Goal: Complete application form: Complete application form

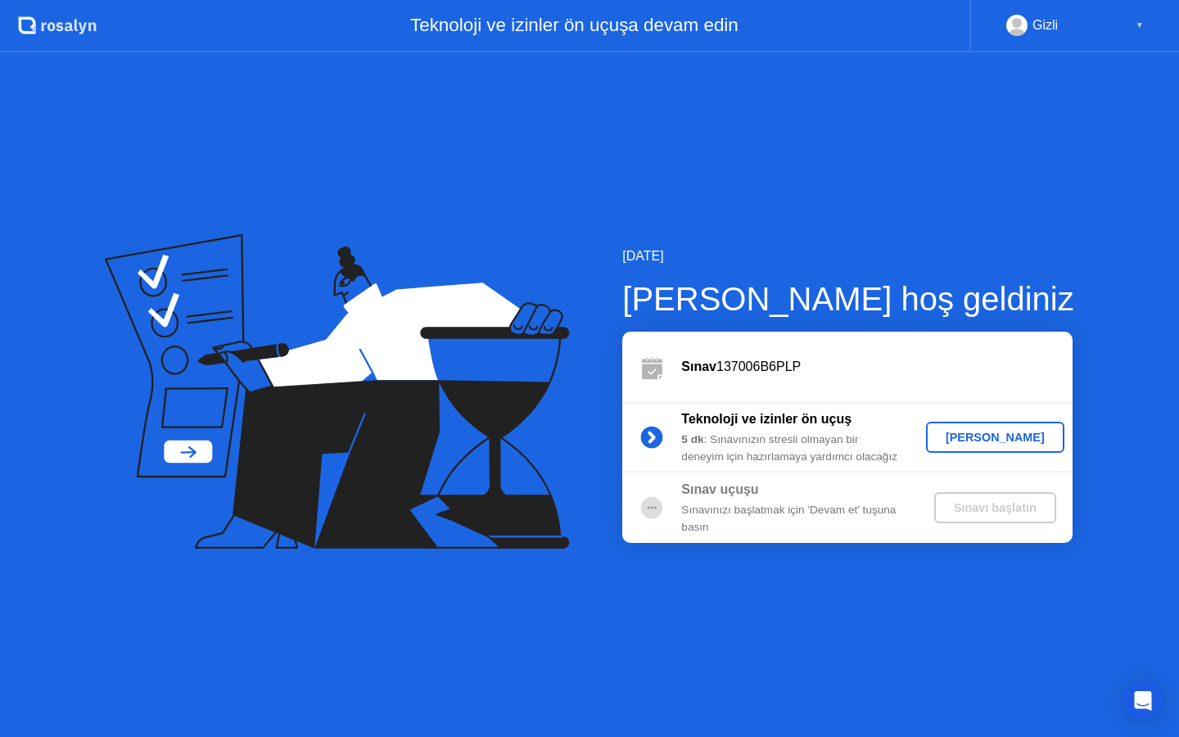
click at [980, 436] on div "[PERSON_NAME]" at bounding box center [995, 437] width 125 height 13
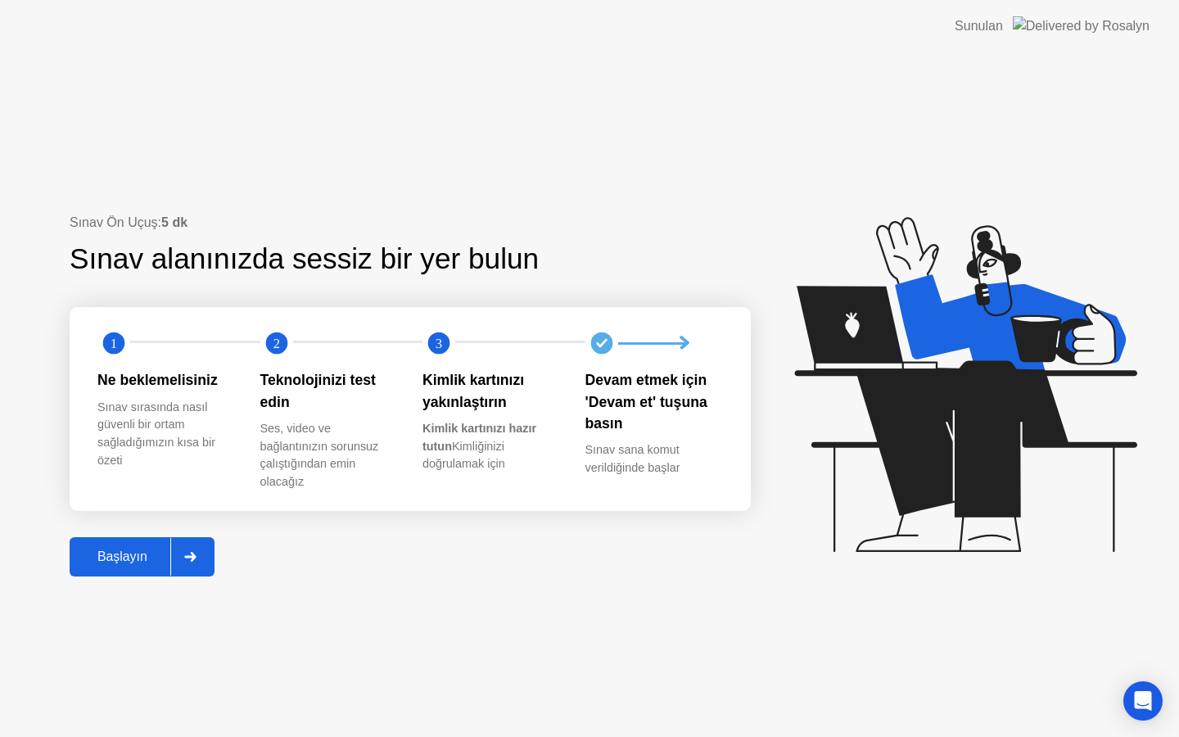
click at [130, 564] on div "Başlayın" at bounding box center [123, 557] width 96 height 15
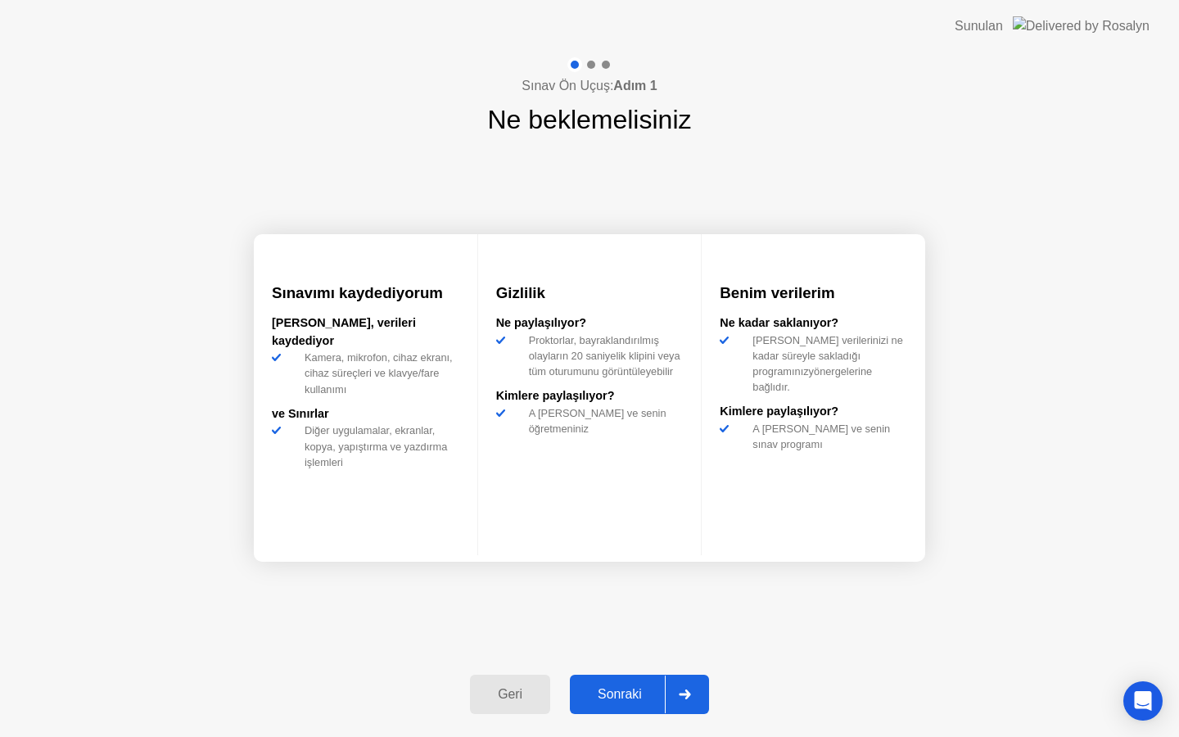
click at [651, 699] on div "Sonraki" at bounding box center [620, 694] width 90 height 15
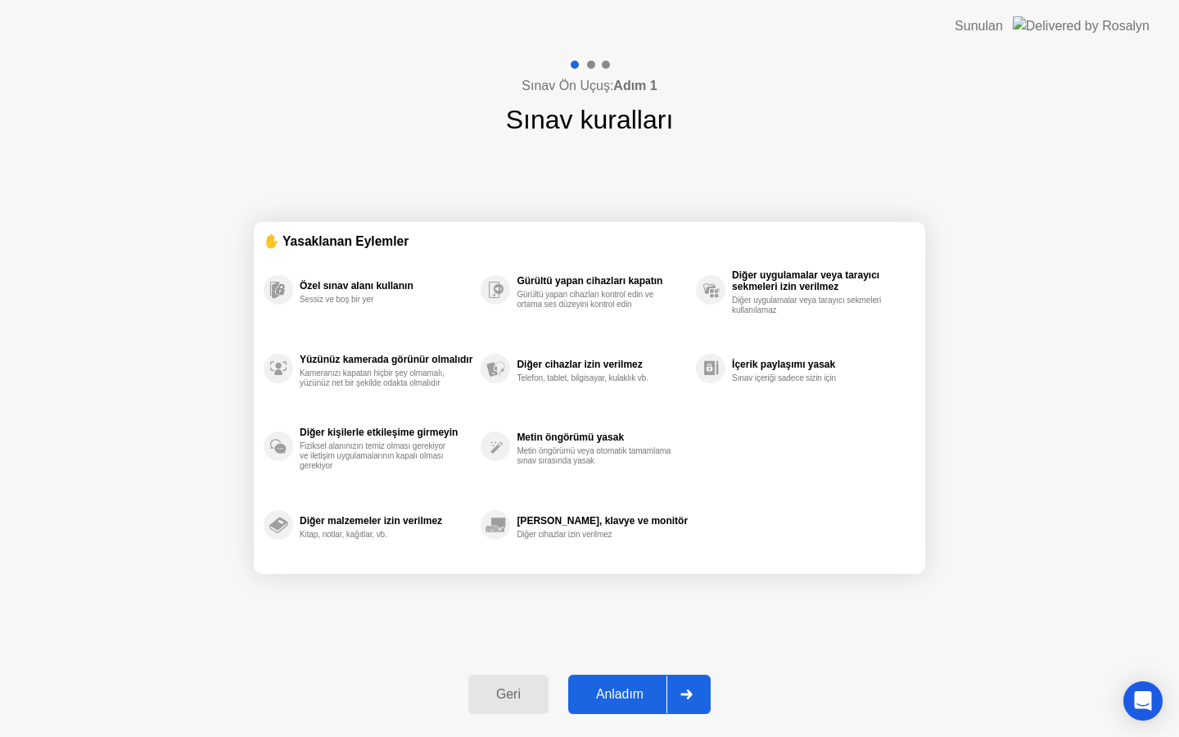
click at [651, 699] on div "Anladım" at bounding box center [619, 694] width 93 height 15
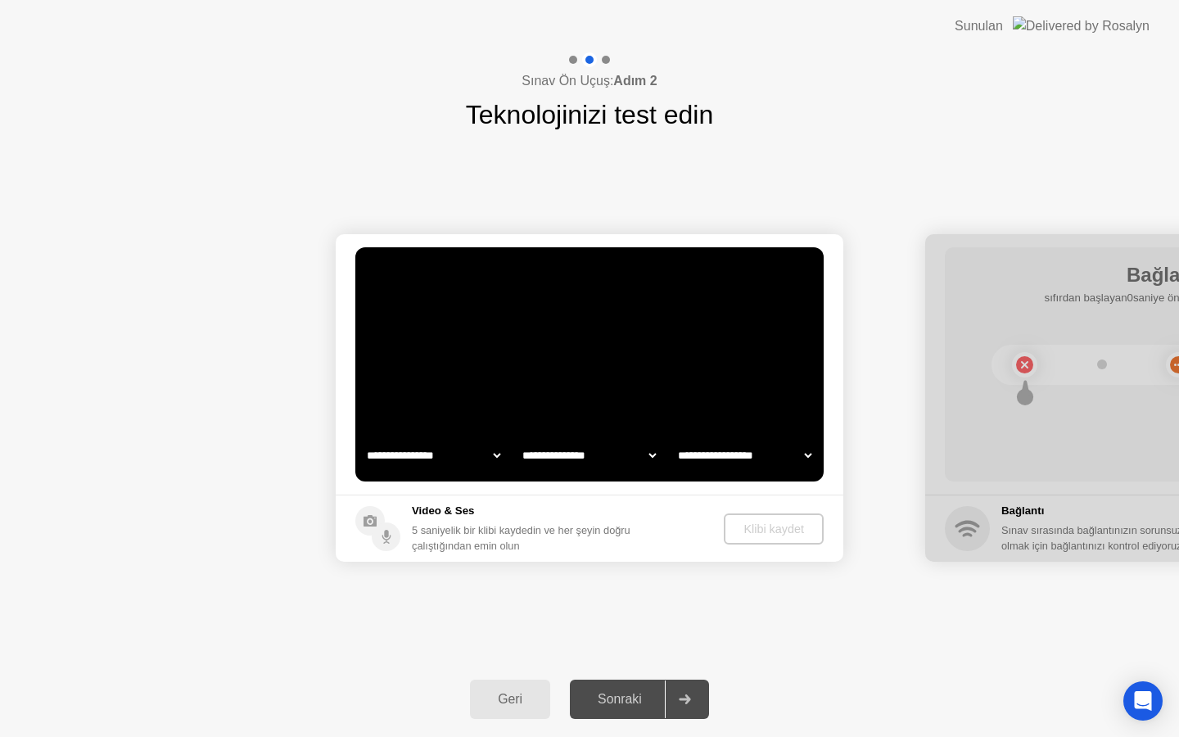
select select "**********"
select select "*******"
click at [474, 450] on select "**********" at bounding box center [434, 455] width 140 height 33
click at [591, 552] on div "5 saniyelik bir klibi kaydedin ve her şeyin doğru çalıştığından emin olun" at bounding box center [521, 538] width 219 height 31
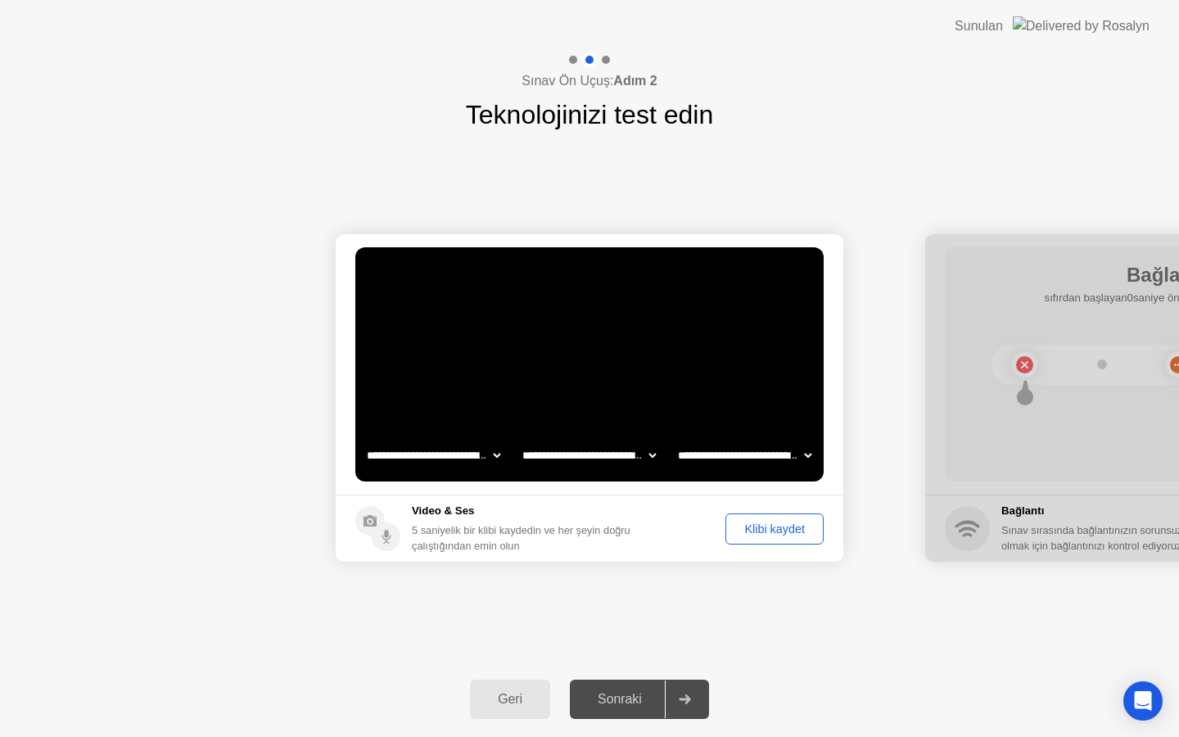
click at [788, 531] on div "Klibi kaydet" at bounding box center [774, 529] width 87 height 13
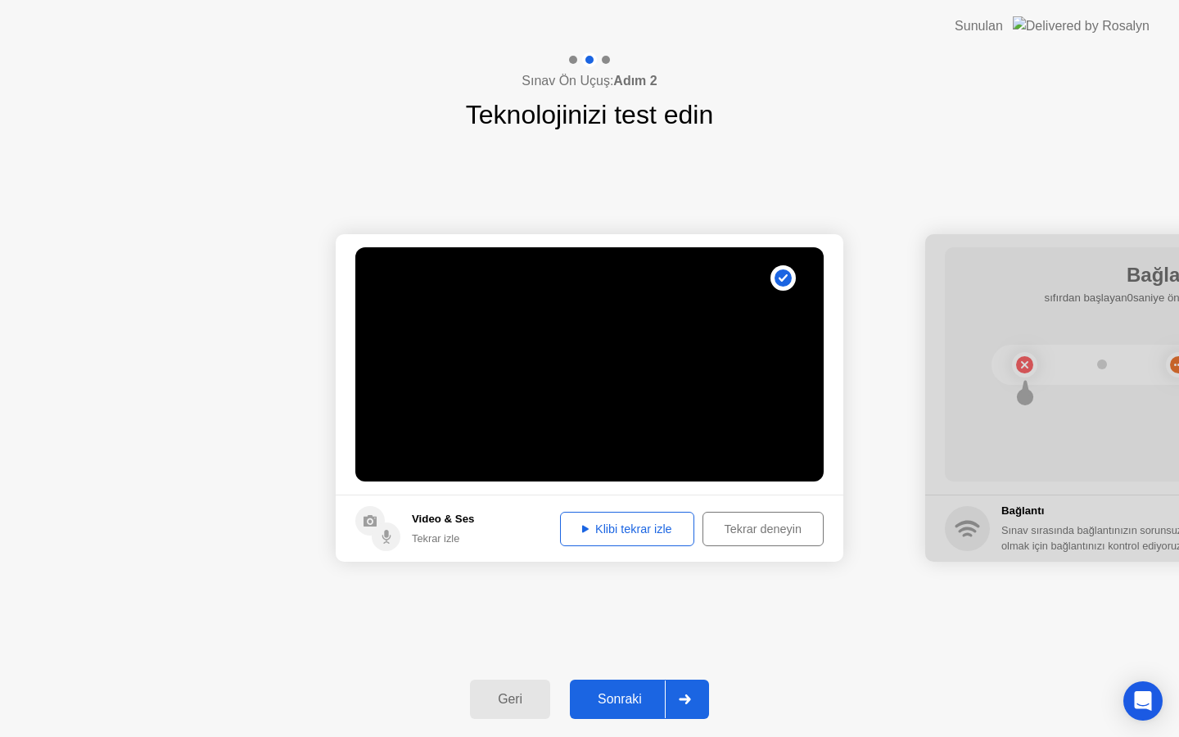
click at [623, 696] on div "Sonraki" at bounding box center [620, 699] width 90 height 15
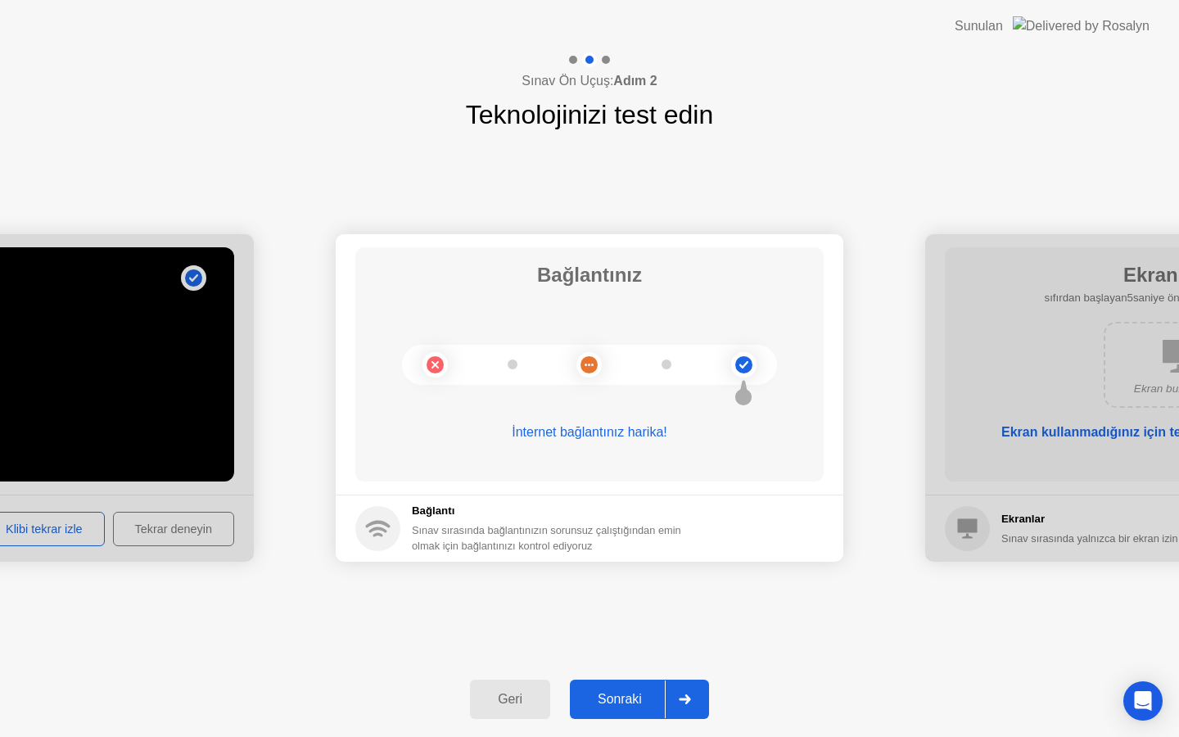
click at [641, 698] on div "Sonraki" at bounding box center [620, 699] width 90 height 15
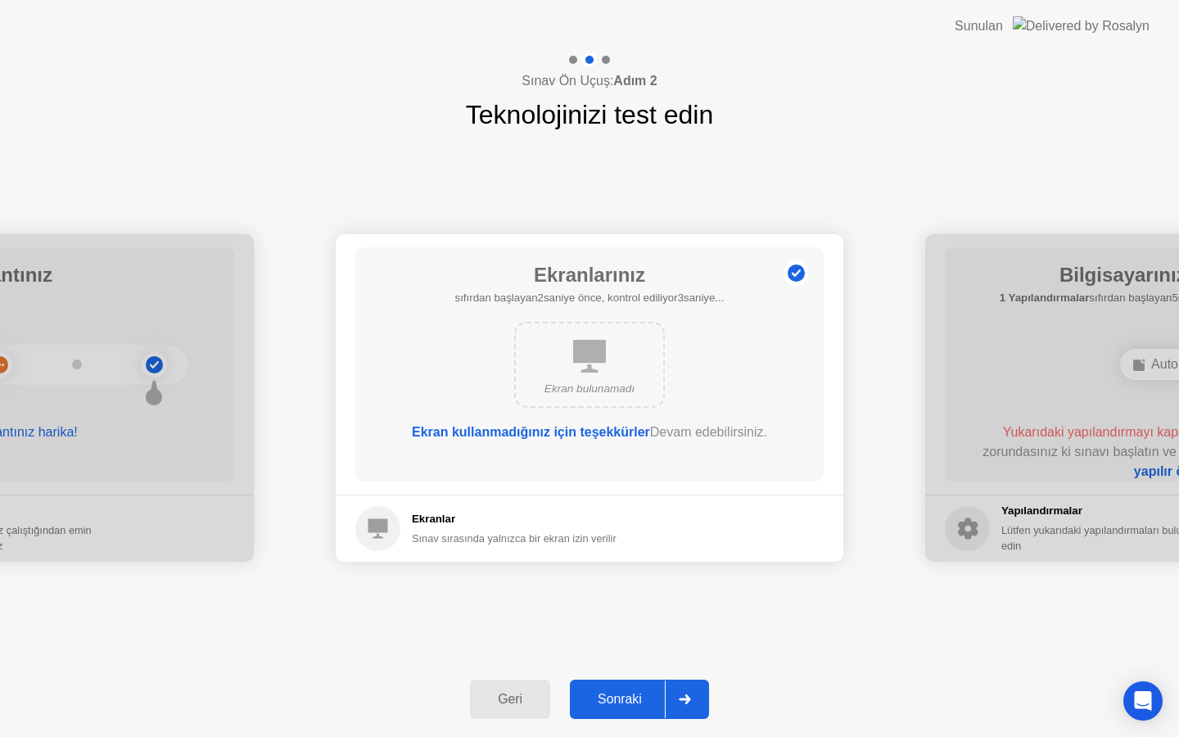
click at [641, 698] on div "Sonraki" at bounding box center [620, 699] width 90 height 15
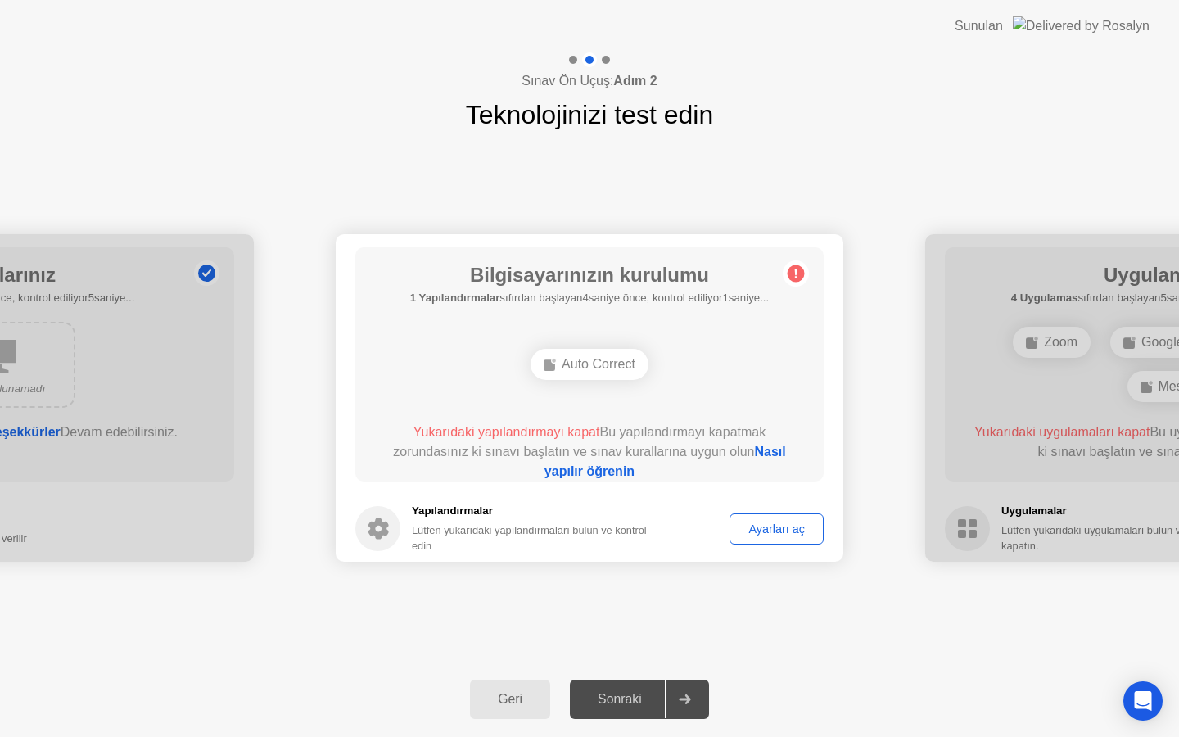
click at [568, 364] on div "Auto Correct" at bounding box center [590, 364] width 118 height 31
click at [775, 532] on div "Ayarları aç" at bounding box center [777, 529] width 83 height 13
click at [780, 450] on link "Nasıl yapılır öğrenin" at bounding box center [666, 462] width 242 height 34
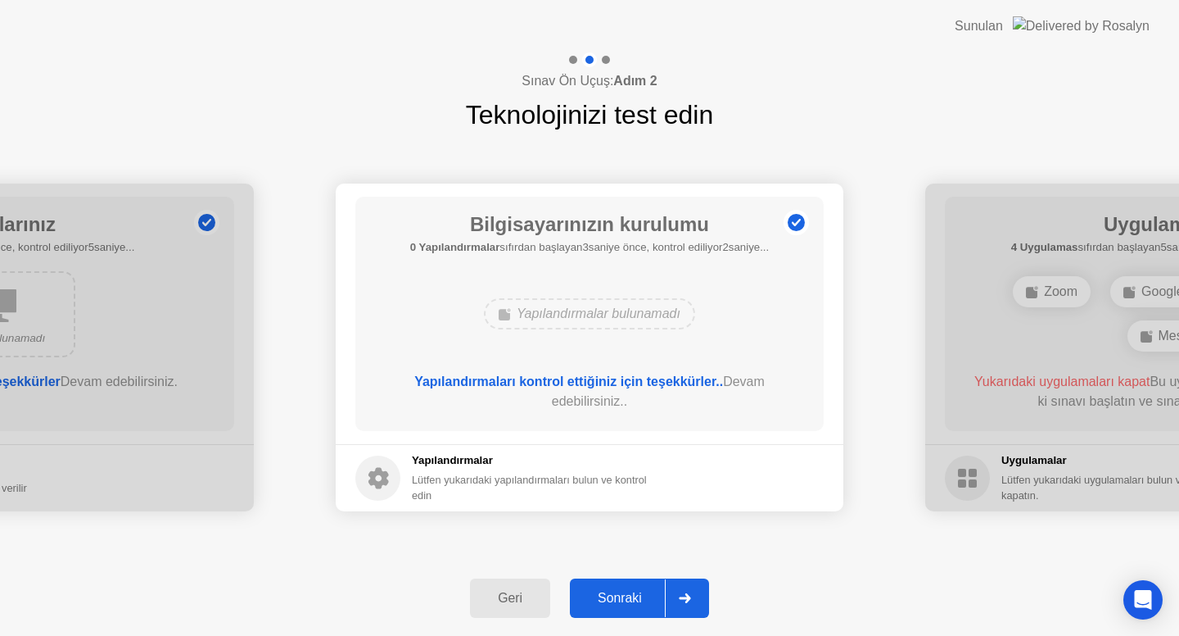
click at [629, 601] on div "Sonraki" at bounding box center [620, 598] width 90 height 15
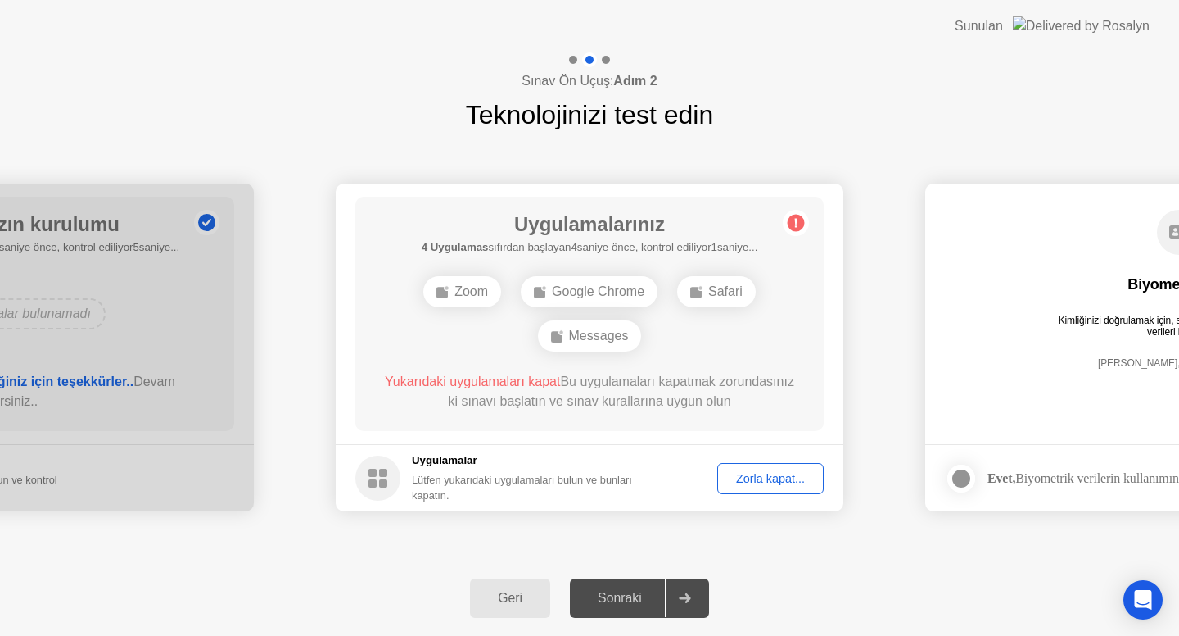
click at [745, 483] on div "Zorla kapat..." at bounding box center [770, 478] width 95 height 13
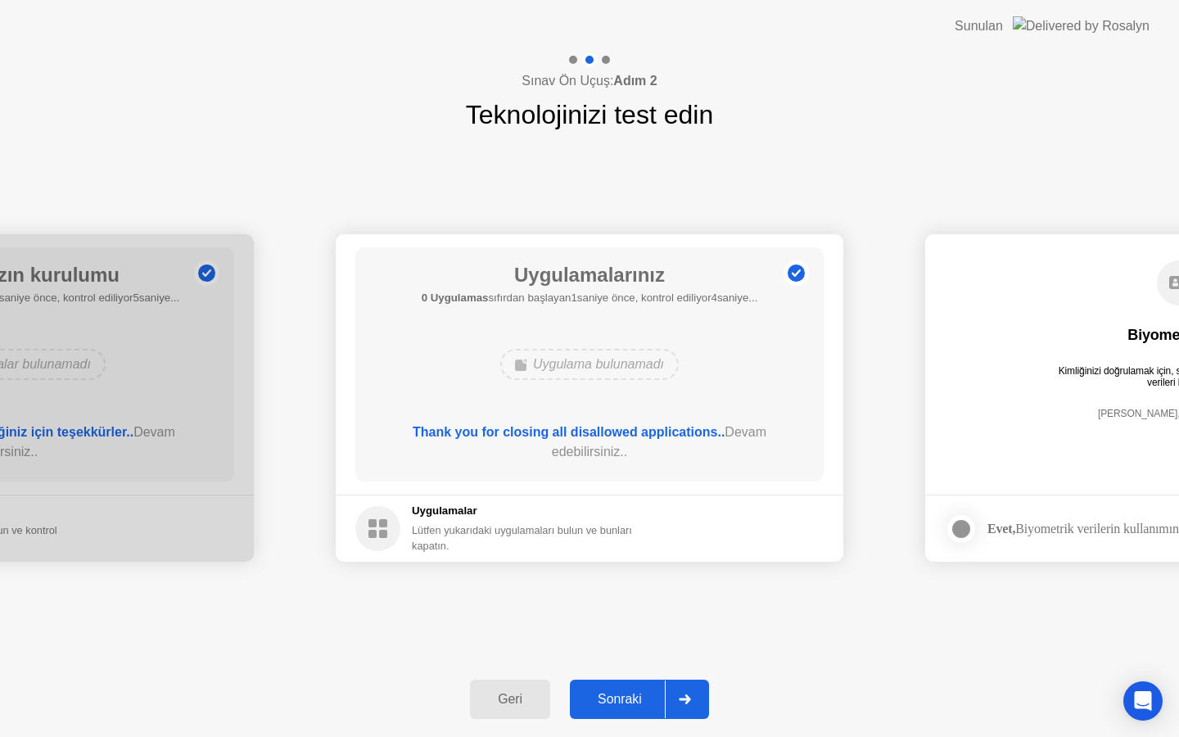
click at [637, 701] on div "Sonraki" at bounding box center [620, 699] width 90 height 15
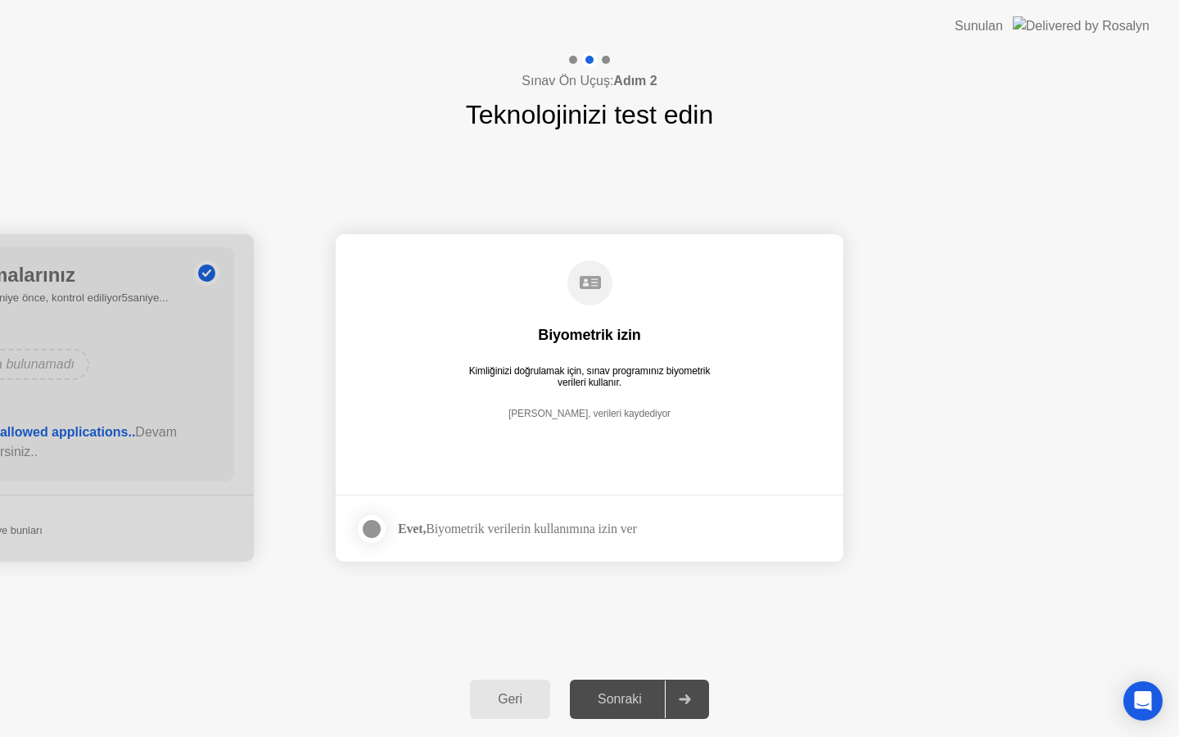
click at [430, 523] on div "Evet, Biyometrik verilerin kullanımına izin ver" at bounding box center [517, 529] width 239 height 16
click at [367, 527] on div at bounding box center [372, 529] width 20 height 20
click at [630, 697] on div "Sonraki" at bounding box center [620, 699] width 90 height 15
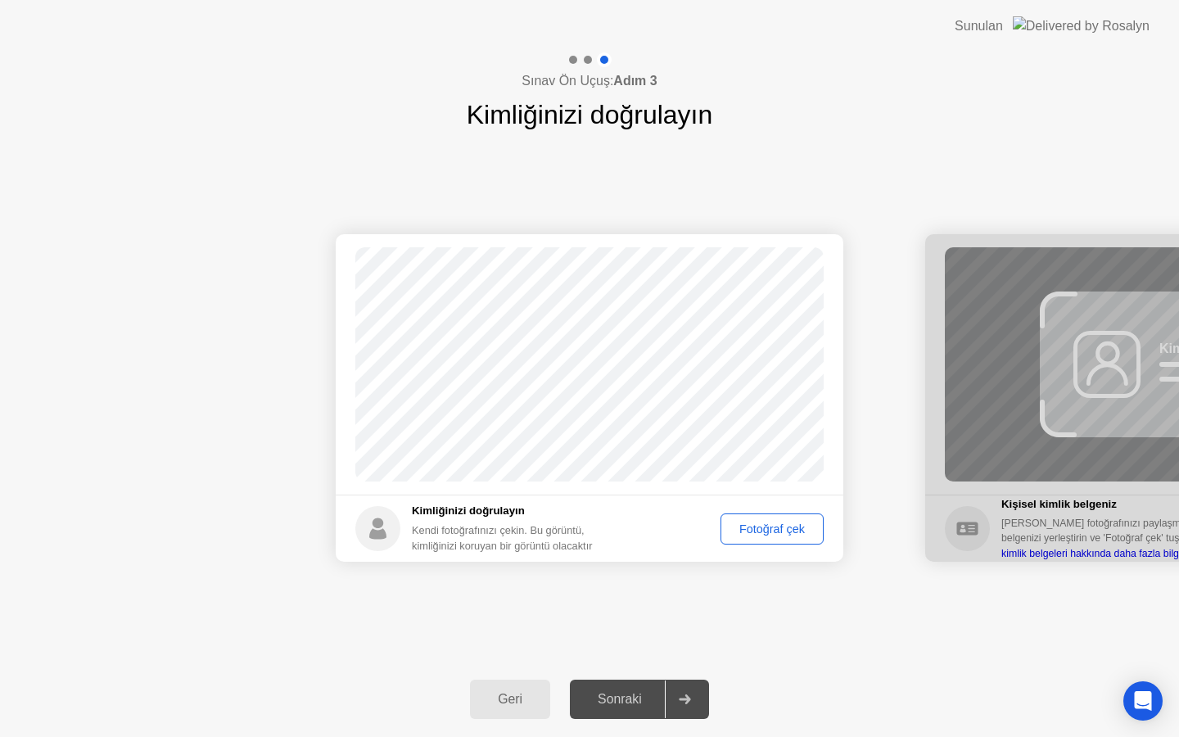
click at [745, 523] on div "Fotoğraf çek" at bounding box center [773, 529] width 92 height 13
click at [757, 534] on div "Tekrar çek" at bounding box center [778, 529] width 80 height 13
click at [757, 534] on div "Fotoğraf çek" at bounding box center [773, 529] width 92 height 13
click at [604, 703] on div "Sonraki" at bounding box center [620, 699] width 90 height 15
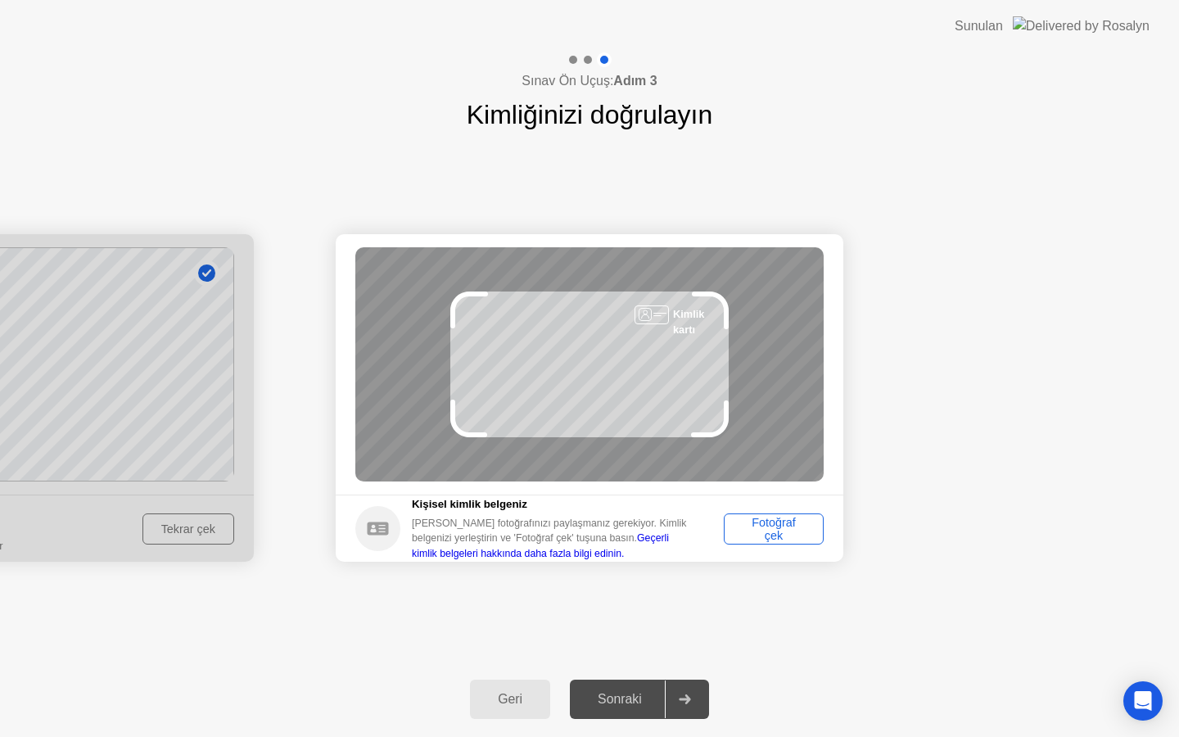
click at [764, 532] on div "Fotoğraf çek" at bounding box center [774, 529] width 88 height 26
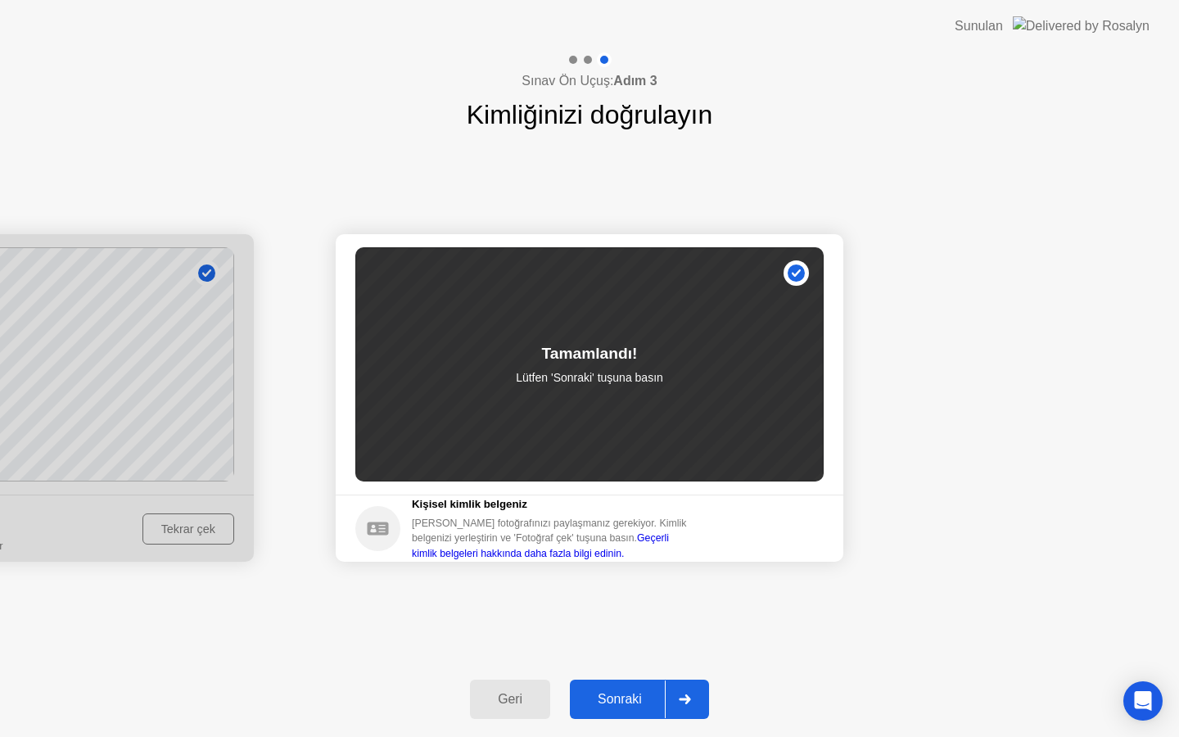
click at [653, 692] on div "Sonraki" at bounding box center [620, 699] width 90 height 15
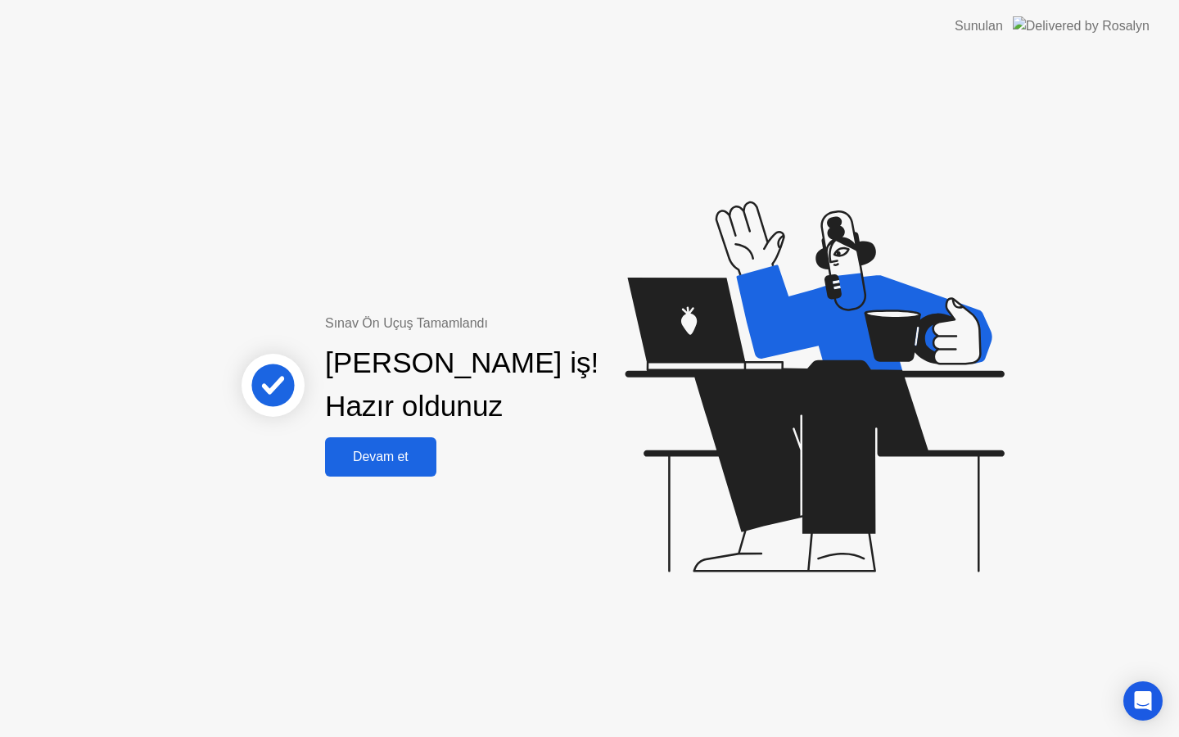
click at [365, 455] on div "Devam et" at bounding box center [381, 457] width 102 height 15
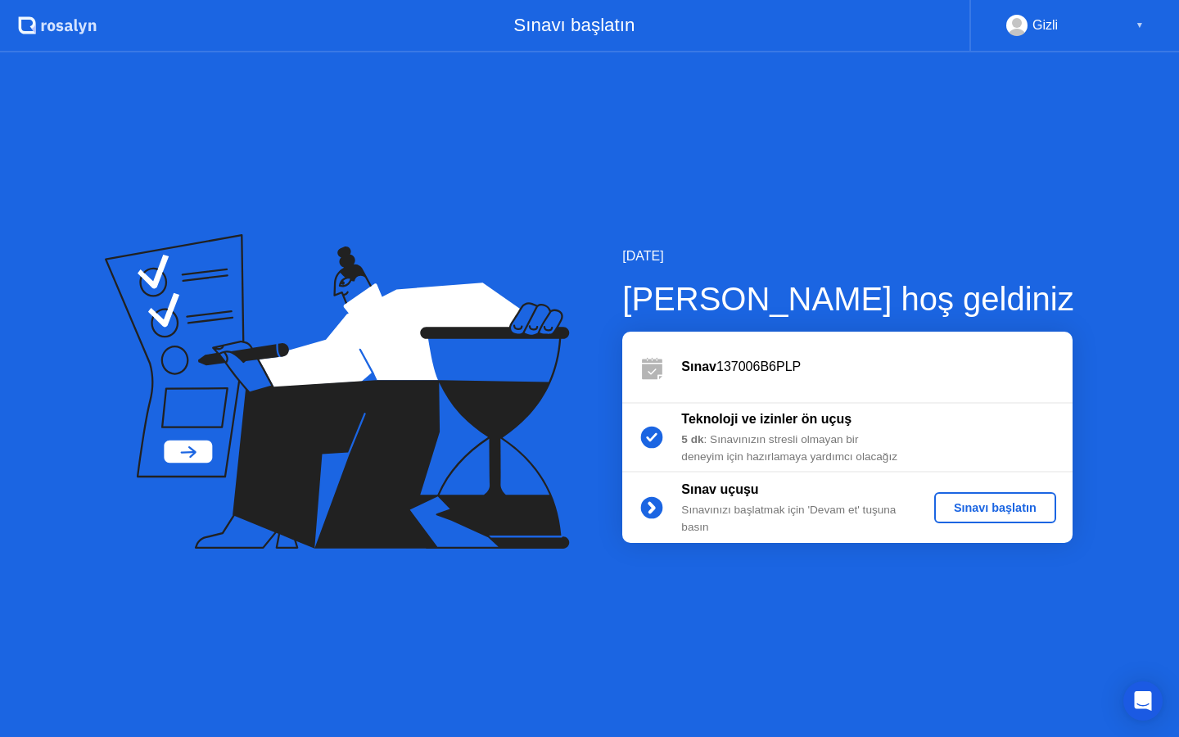
click at [1002, 514] on div "Sınavı başlatın" at bounding box center [995, 507] width 109 height 13
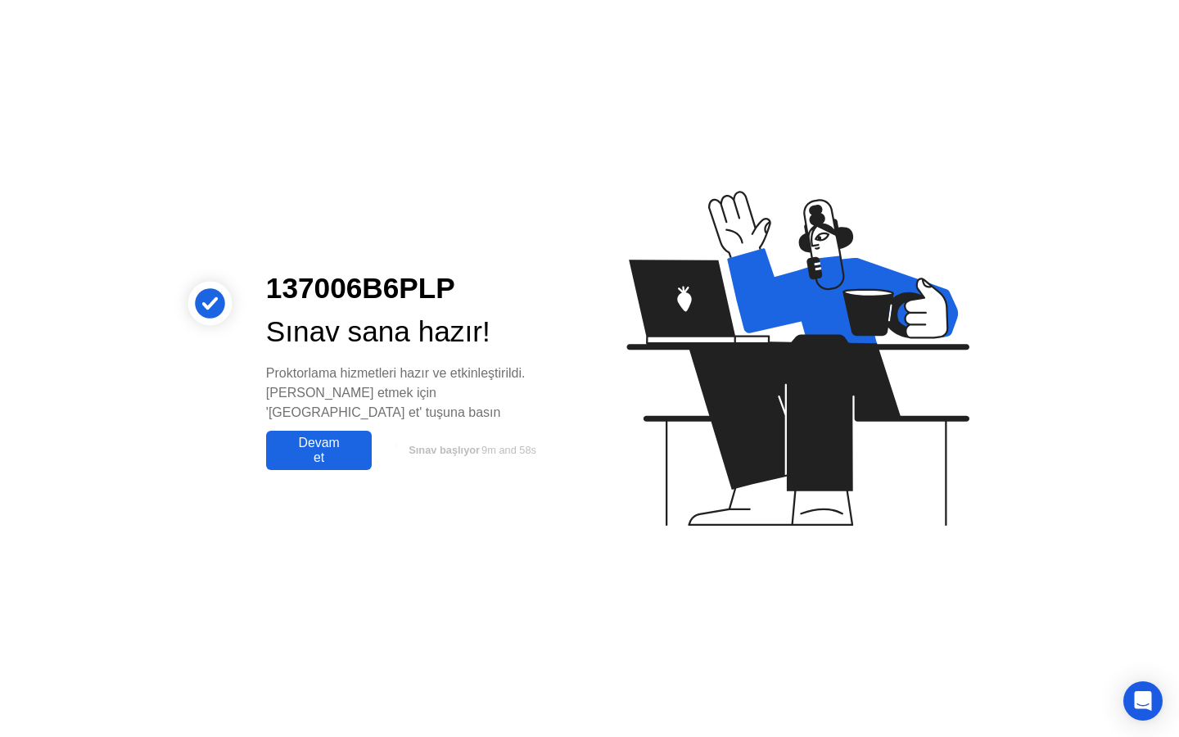
click at [300, 447] on div "Devam et" at bounding box center [319, 450] width 96 height 29
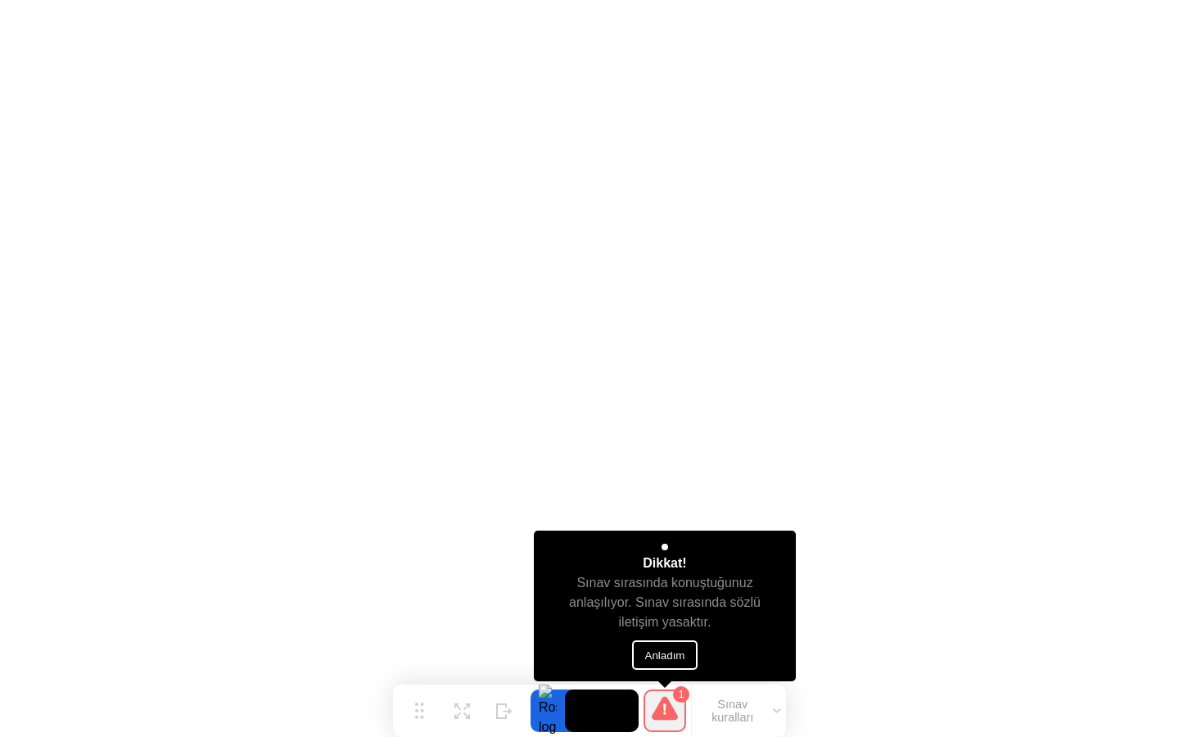
click at [653, 659] on button "Anladım" at bounding box center [665, 655] width 66 height 29
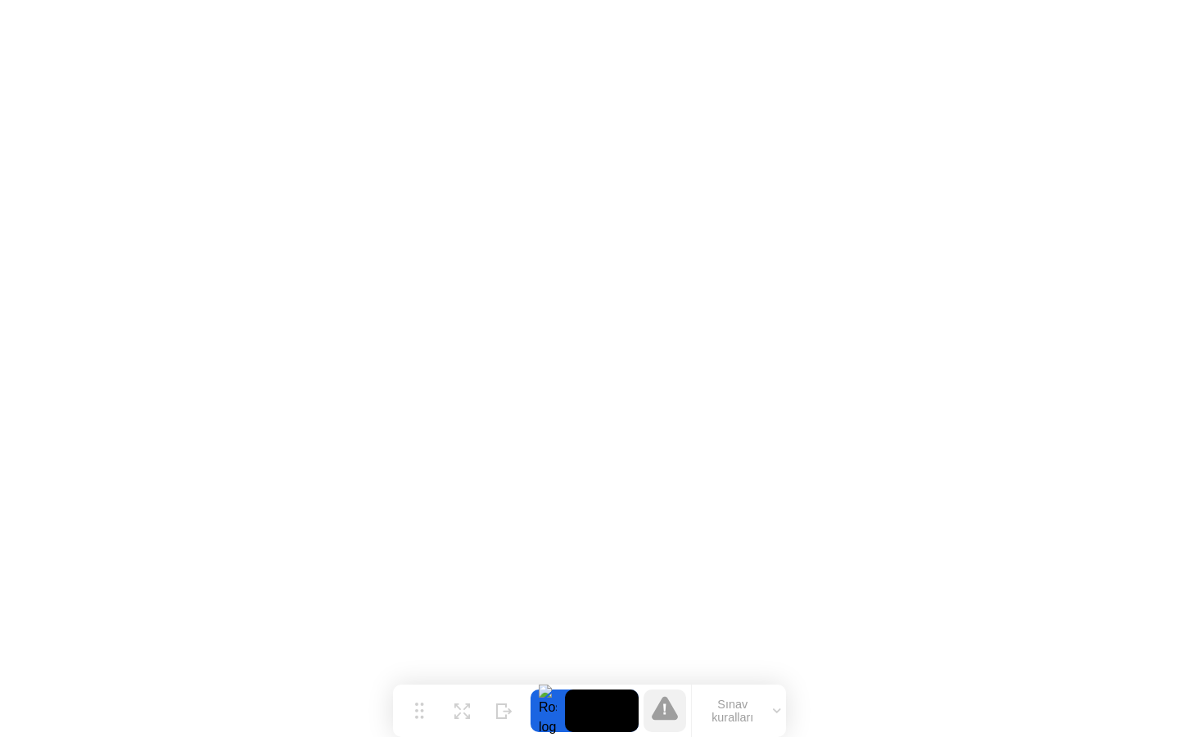
click at [778, 715] on button "Sınav kuralları" at bounding box center [739, 711] width 94 height 28
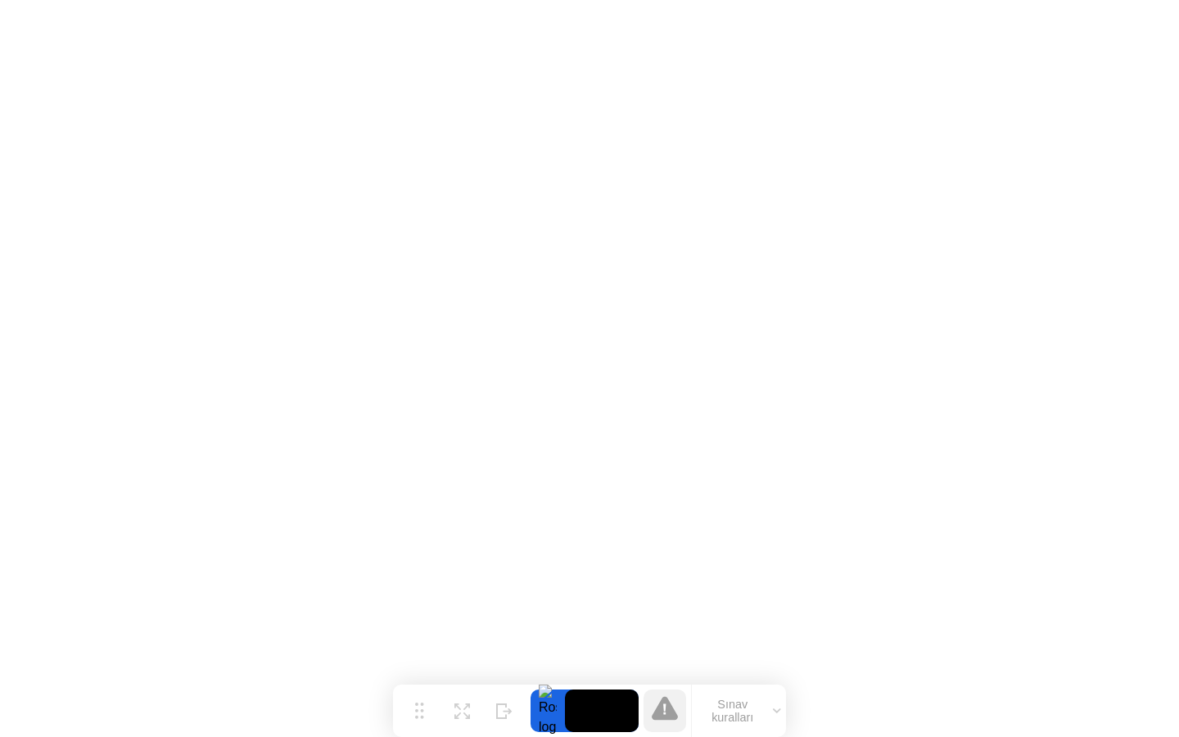
click at [723, 690] on div "Sınav kuralları" at bounding box center [738, 711] width 95 height 52
click at [780, 708] on button "Sınav kuralları" at bounding box center [739, 711] width 94 height 28
